Goal: Transaction & Acquisition: Purchase product/service

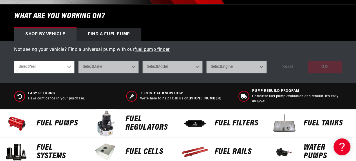
scroll to position [188, 0]
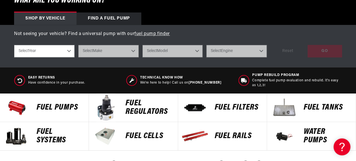
click at [69, 50] on select "Select Year 2023 2022 2021 2020 2019 2018 2017 2016 2015 2014 2013 2012 2011 20…" at bounding box center [44, 51] width 61 height 12
select select "1993"
click at [14, 45] on select "Select Year 2023 2022 2021 2020 2019 2018 2017 2016 2015 2014 2013 2012 2011 20…" at bounding box center [44, 51] width 61 height 12
select select "1993"
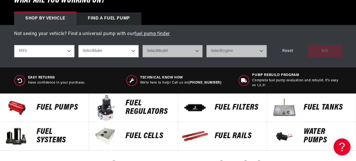
click at [133, 49] on select "Select Make Acura Chevrolet Dodge Eagle Ford GMC Honda Jeep Lexus Mazda Mitsubi…" at bounding box center [108, 51] width 61 height 12
click at [134, 50] on select "Select Make Acura Chevrolet Dodge Eagle Ford GMC Honda Jeep Lexus Mazda Mitsubi…" at bounding box center [108, 51] width 61 height 12
select select "Ford"
click at [78, 45] on select "Select Make Acura Chevrolet Dodge Eagle Ford GMC Honda Jeep Lexus Mazda Mitsubi…" at bounding box center [108, 51] width 61 height 12
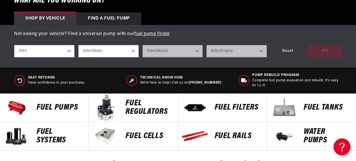
select select "Ford"
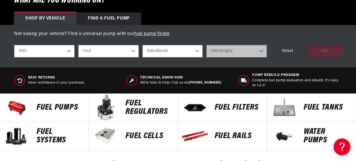
click at [196, 49] on select "Select Model Mustang Probe" at bounding box center [173, 51] width 61 height 12
select select "Mustang"
click at [143, 45] on select "Select Model Mustang Probe" at bounding box center [173, 51] width 61 height 12
select select "Mustang"
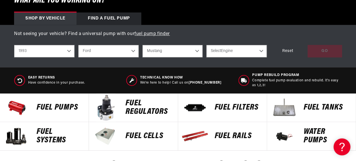
click at [261, 49] on select "Select Engine 2.3L 5.0L" at bounding box center [237, 51] width 61 height 12
select select "5.0L"
click at [207, 45] on select "Select Engine 2.3L 5.0L" at bounding box center [237, 51] width 61 height 12
select select "5.0L"
click at [324, 50] on div "GO" at bounding box center [325, 51] width 34 height 13
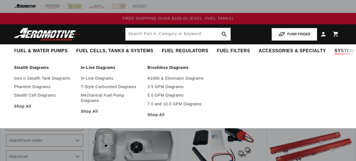
select select "1993"
select select "Ford"
select select "5.0L"
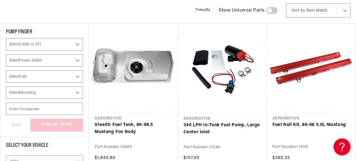
scroll to position [95, 0]
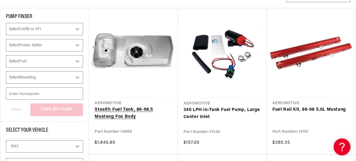
click at [127, 110] on link "Stealth Fuel Tank, 86-98.5 Mustang Fox Body" at bounding box center [133, 113] width 77 height 14
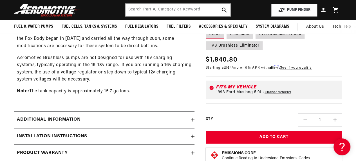
scroll to position [385, 0]
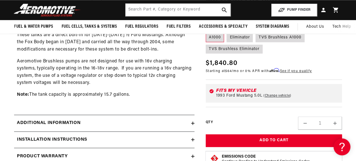
click at [192, 121] on icon at bounding box center [192, 122] width 3 height 3
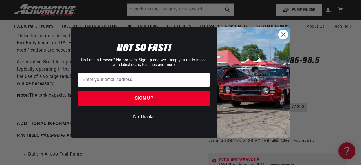
click at [283, 33] on circle "Close dialog" at bounding box center [282, 34] width 9 height 9
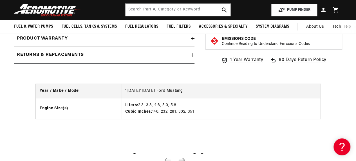
scroll to position [1066, 0]
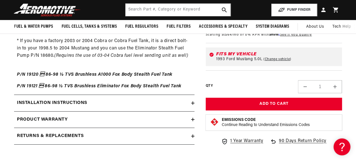
scroll to position [975, 0]
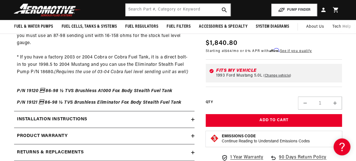
click at [192, 117] on icon at bounding box center [192, 118] width 3 height 3
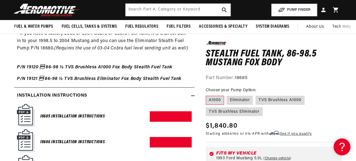
scroll to position [996, 0]
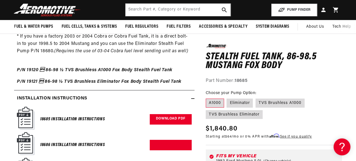
click at [178, 114] on link "Download PDF" at bounding box center [171, 119] width 42 height 10
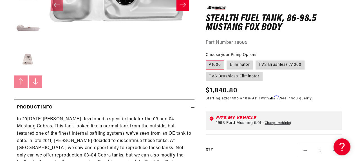
scroll to position [167, 0]
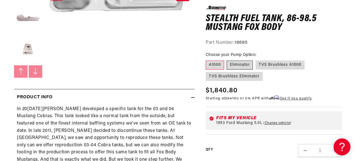
click at [243, 64] on label "Eliminator" at bounding box center [240, 64] width 26 height 9
click at [227, 59] on input "Eliminator" at bounding box center [227, 59] width 0 height 0
radio input "true"
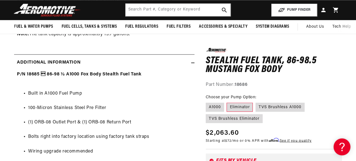
scroll to position [153, 0]
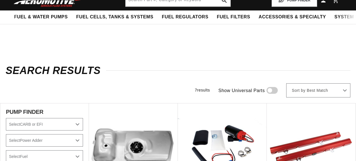
select select "1993"
select select "Ford"
select select "5.0L"
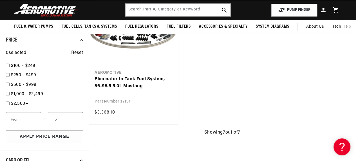
scroll to position [416, 0]
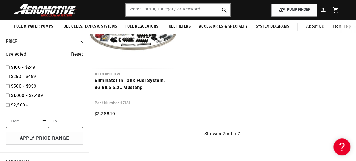
click at [136, 78] on link "Eliminator In-Tank Fuel System, 86-98.5 5.0L Mustang" at bounding box center [133, 84] width 77 height 14
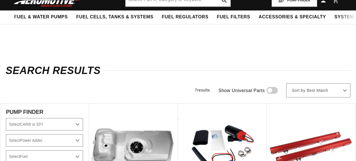
select select "1993"
select select "Ford"
select select "5.0L"
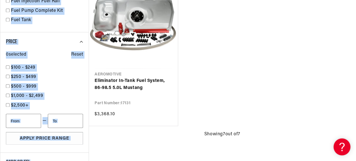
scroll to position [416, 23]
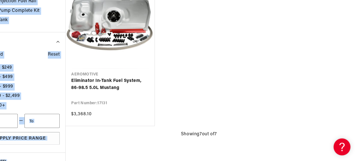
drag, startPoint x: 355, startPoint y: 68, endPoint x: 360, endPoint y: 37, distance: 31.2
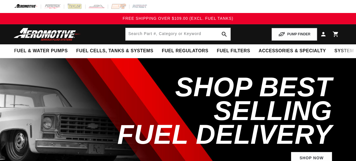
select select "1993"
select select "Ford"
select select "5.0L"
